Goal: Find specific page/section: Find specific page/section

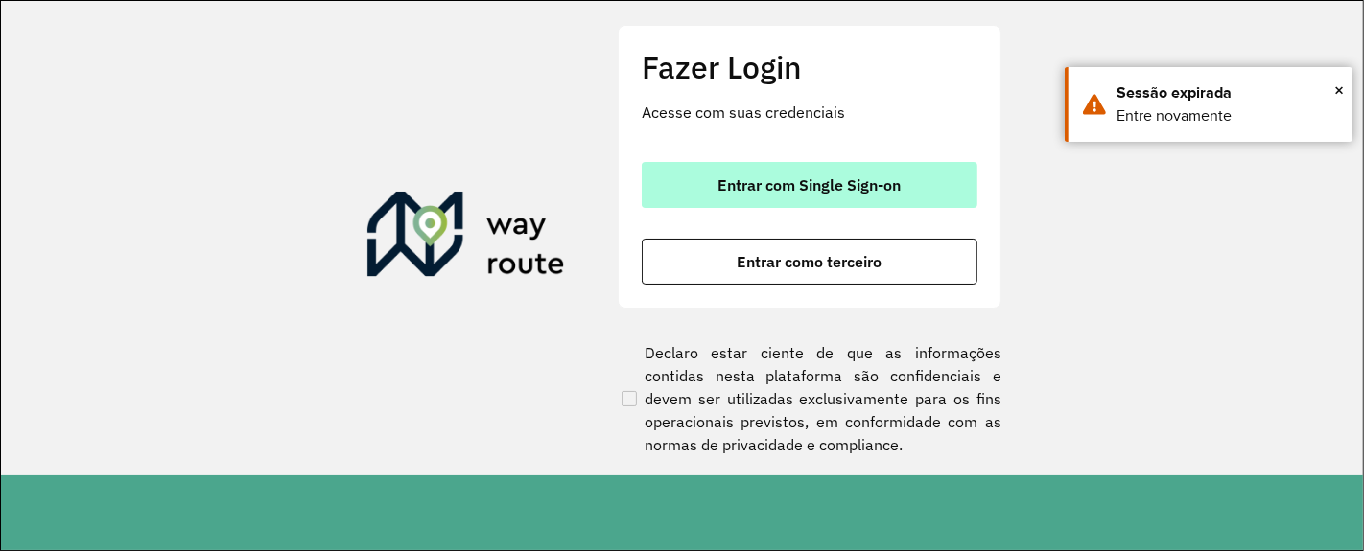
click at [898, 201] on button "Entrar com Single Sign-on" at bounding box center [810, 185] width 336 height 46
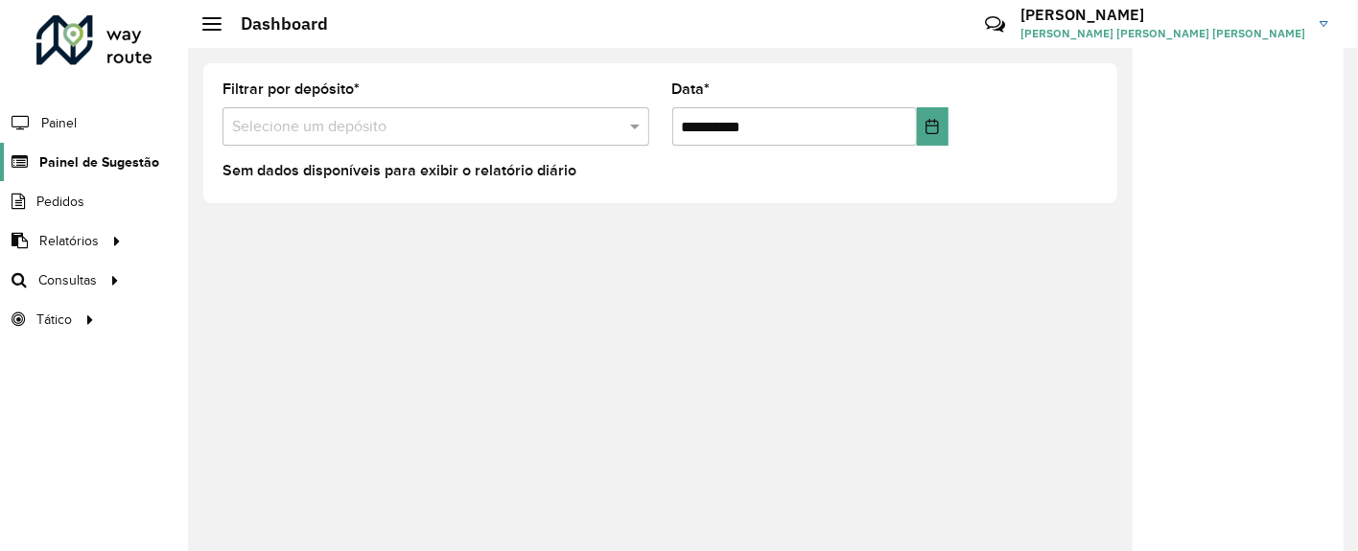
click at [100, 144] on link "Painel de Sugestão" at bounding box center [79, 162] width 159 height 38
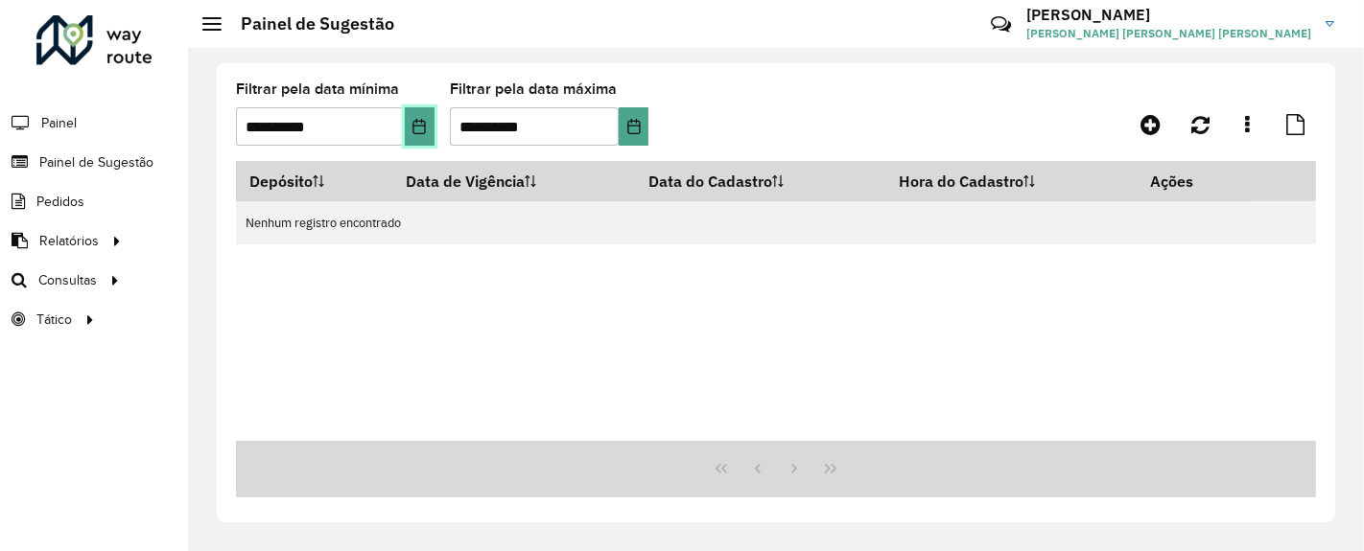
click at [416, 132] on icon "Choose Date" at bounding box center [418, 126] width 15 height 15
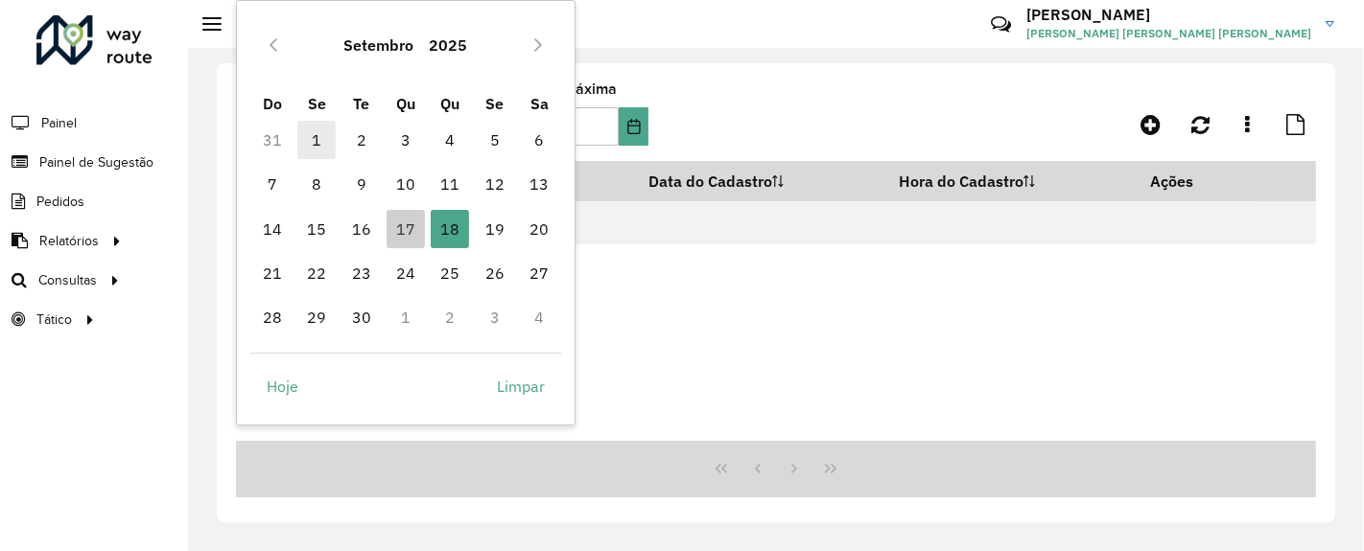
click at [314, 133] on span "1" at bounding box center [316, 140] width 38 height 38
type input "**********"
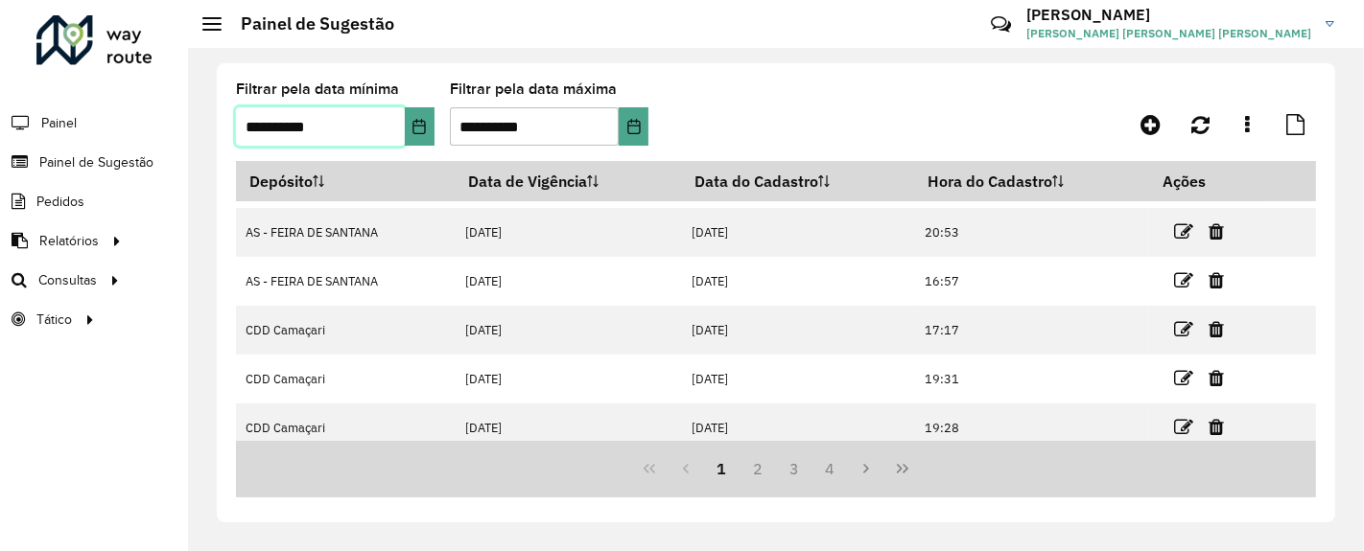
scroll to position [342, 0]
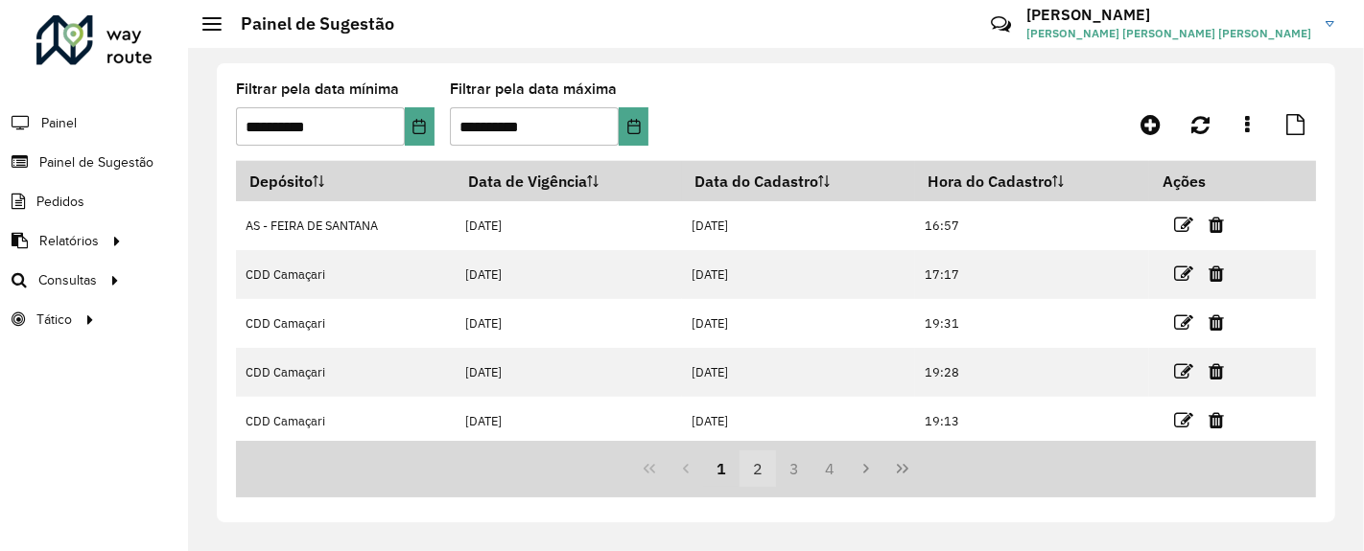
click at [756, 477] on button "2" at bounding box center [757, 469] width 36 height 36
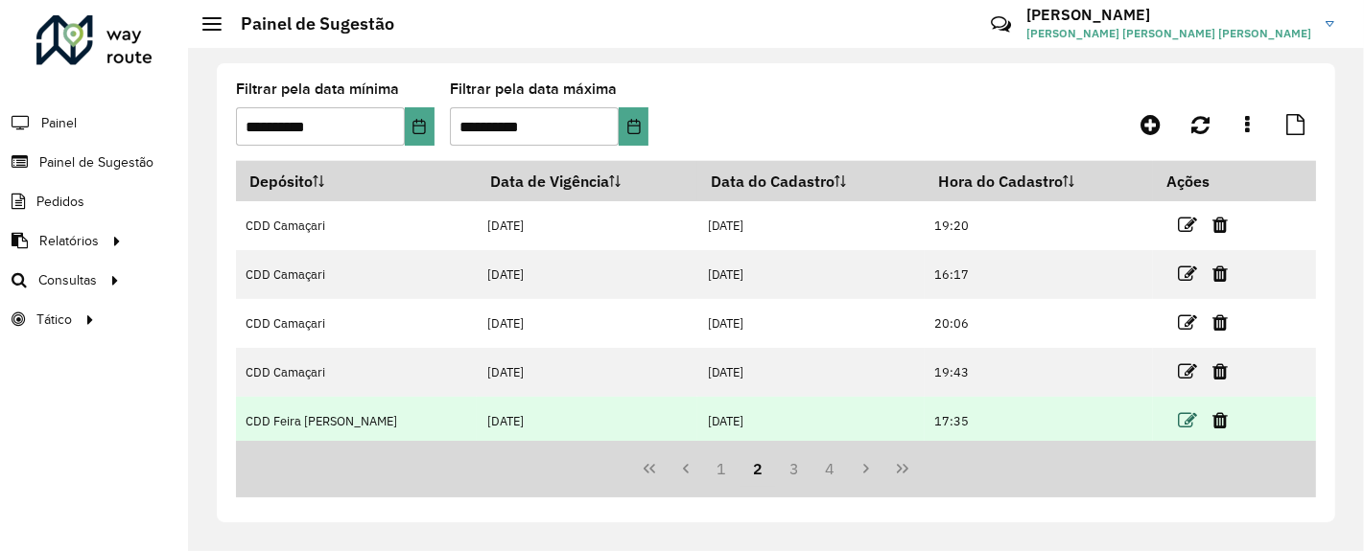
click at [1178, 416] on icon at bounding box center [1187, 420] width 19 height 19
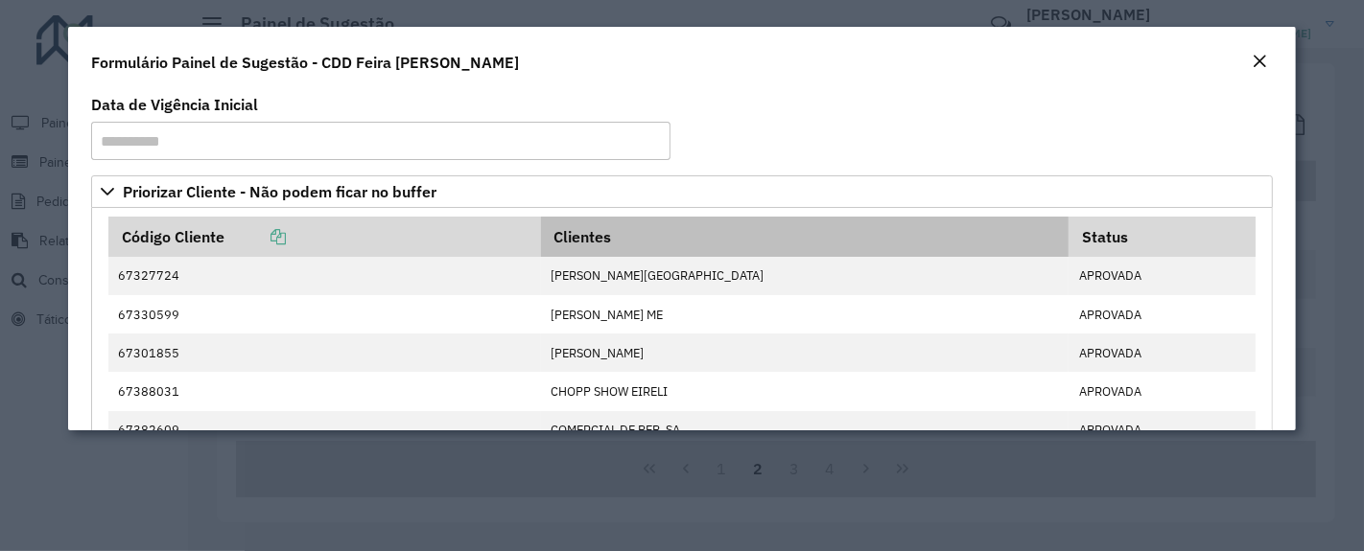
scroll to position [0, 0]
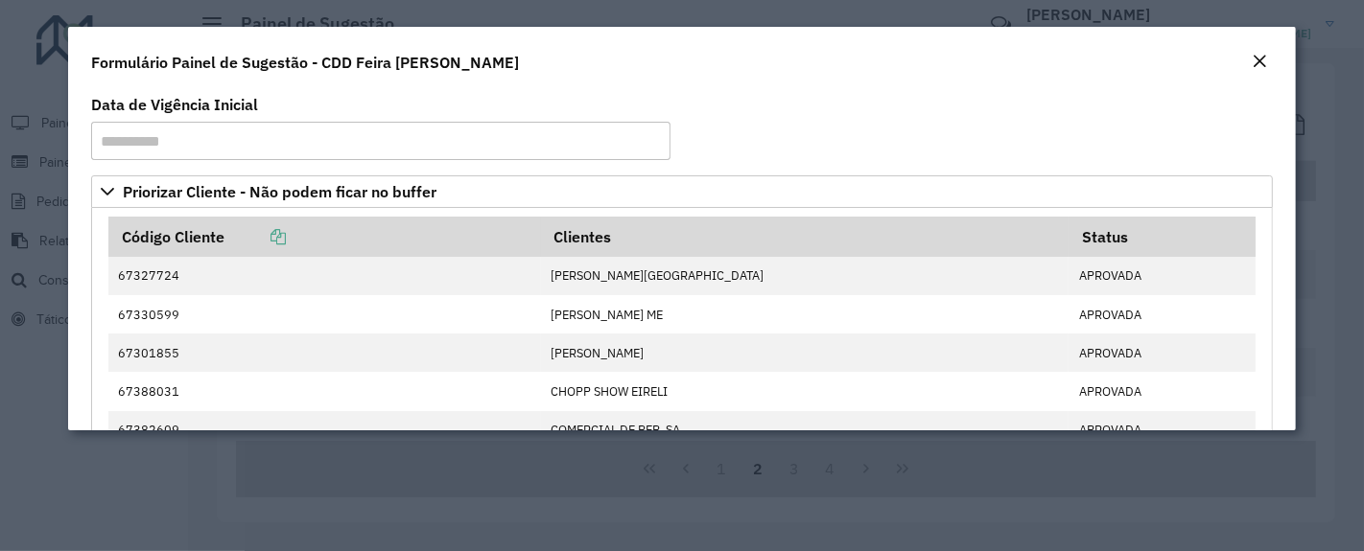
click at [941, 144] on formly-group "**********" at bounding box center [682, 137] width 1205 height 78
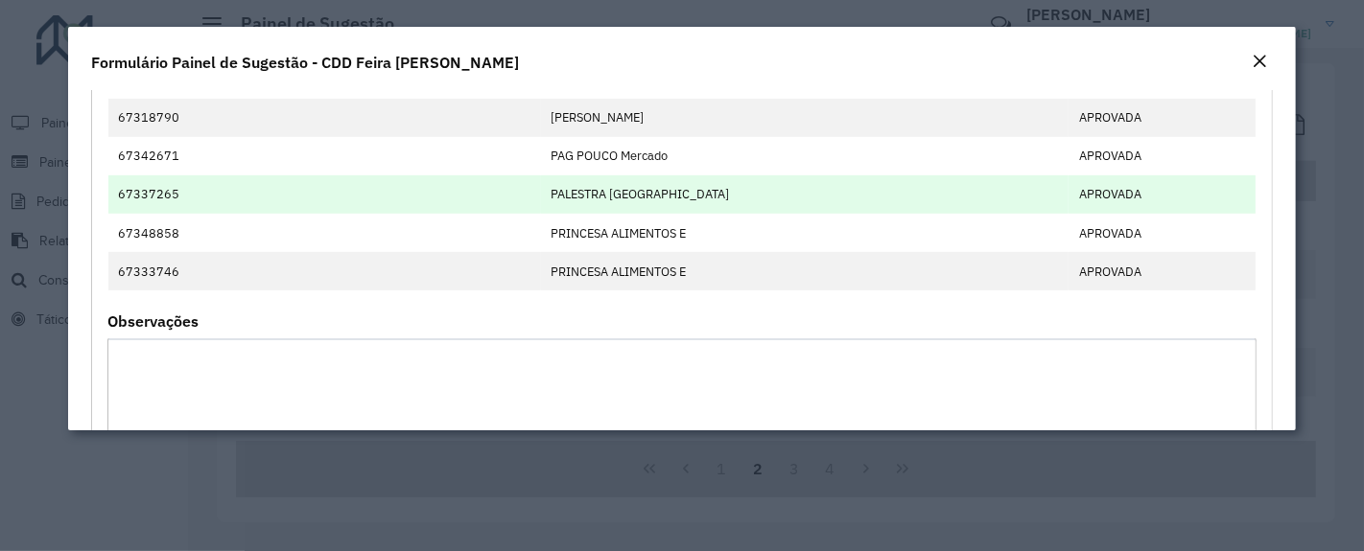
scroll to position [746, 0]
